Goal: Find specific page/section: Find specific page/section

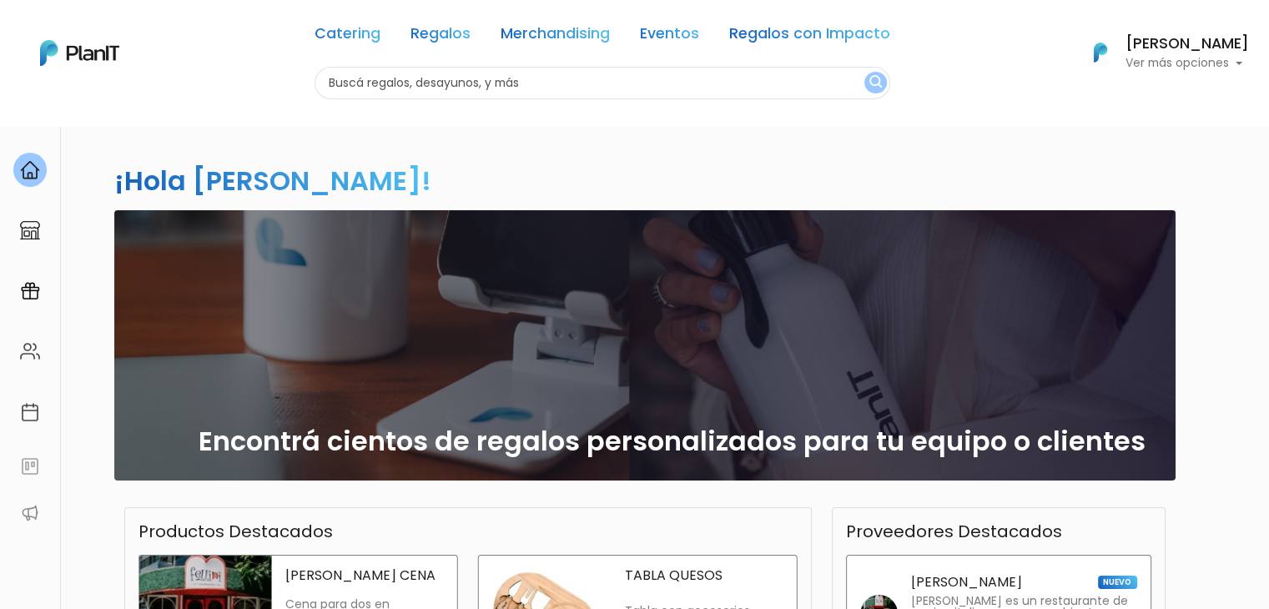
click at [501, 79] on input "text" at bounding box center [602, 83] width 576 height 33
type input "campo"
click at [864, 72] on button "submit" at bounding box center [875, 83] width 23 height 22
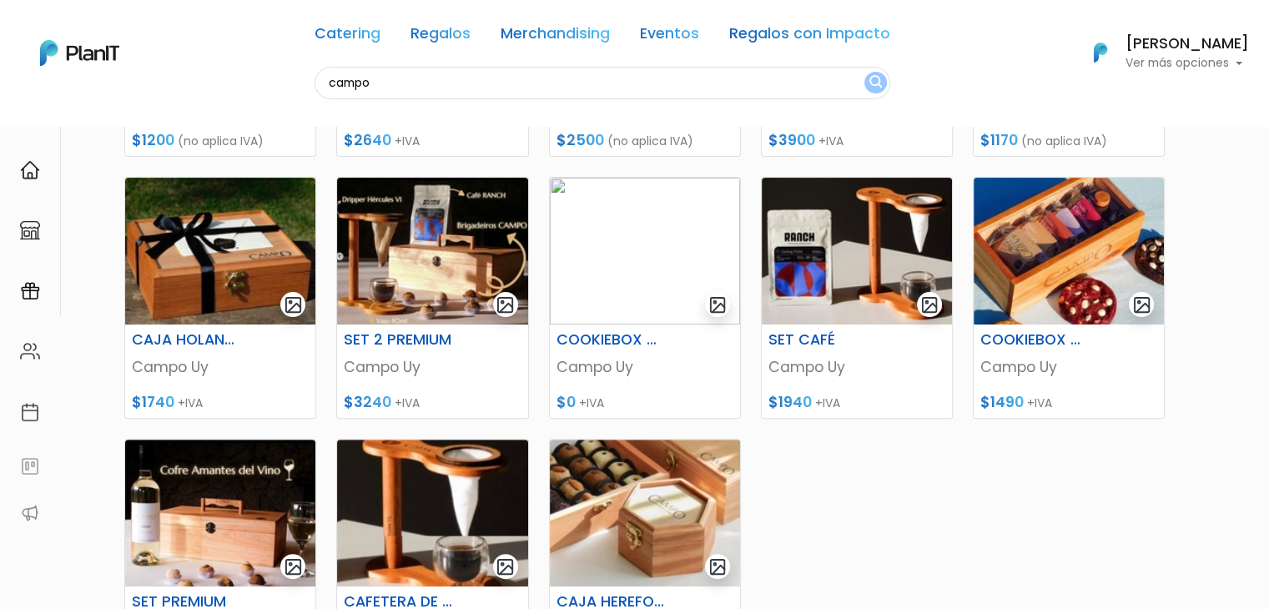
scroll to position [415, 0]
